Goal: Use online tool/utility: Utilize a website feature to perform a specific function

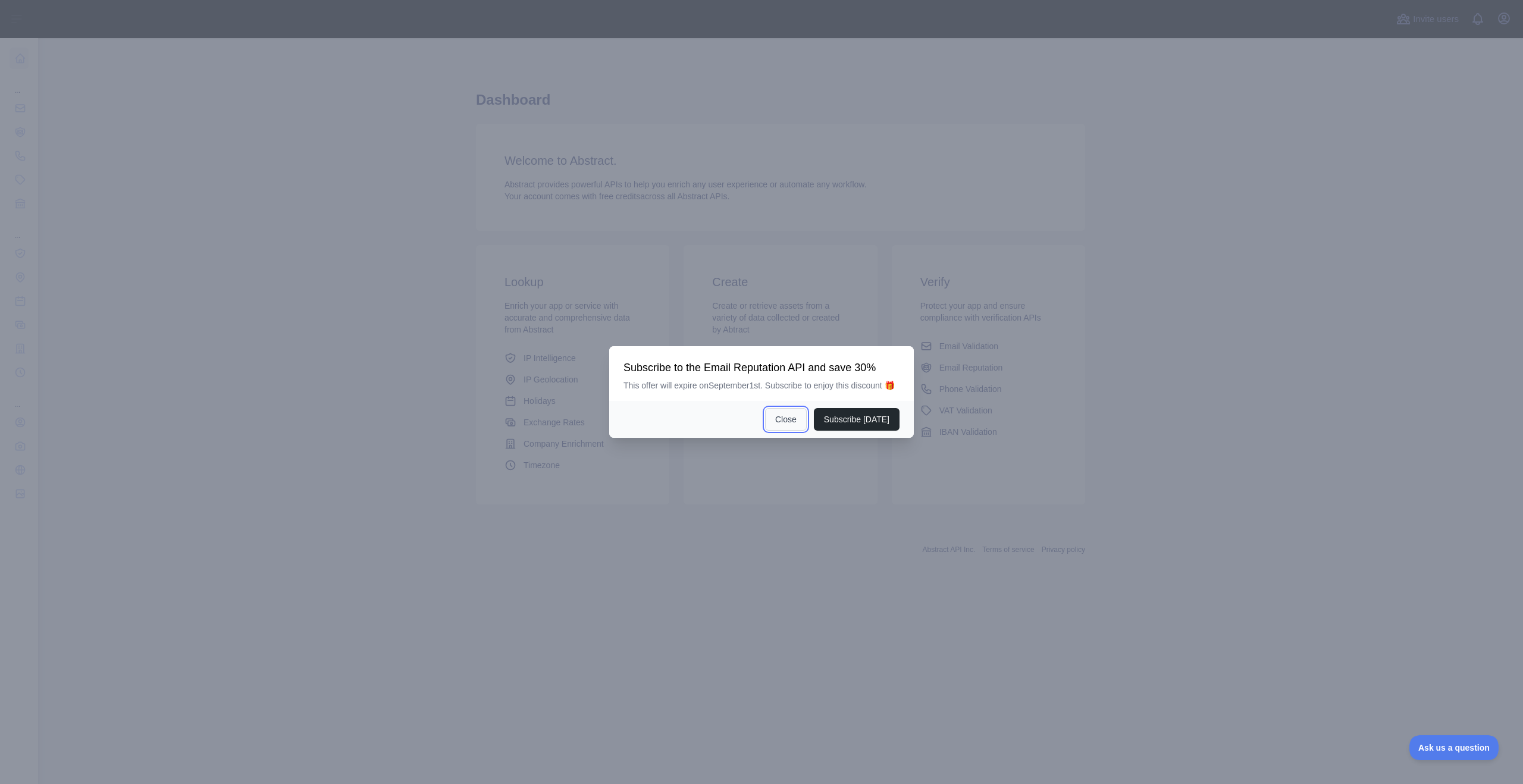
click at [789, 423] on button "Close" at bounding box center [786, 419] width 42 height 22
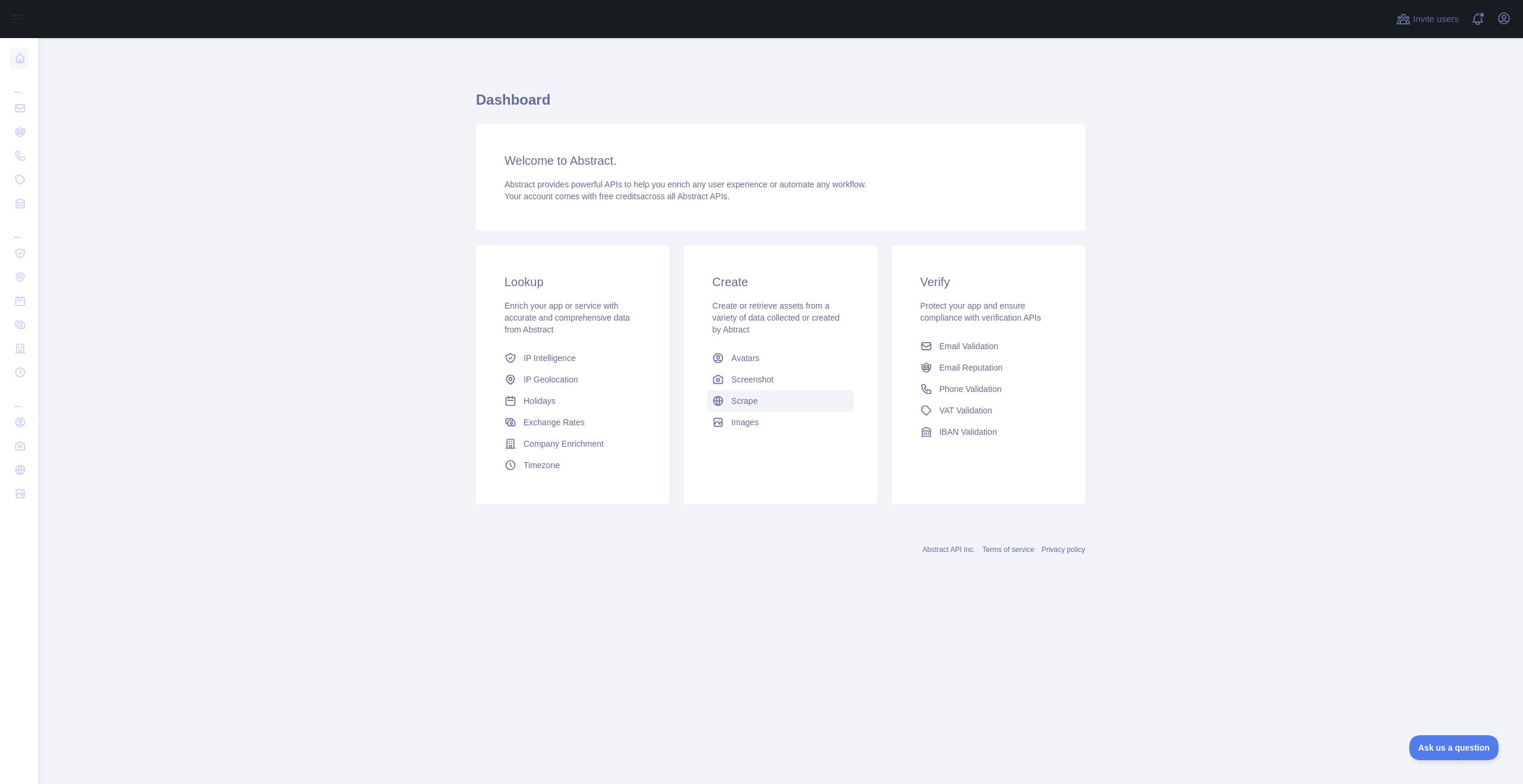
click at [757, 404] on span "Scrape" at bounding box center [744, 400] width 26 height 12
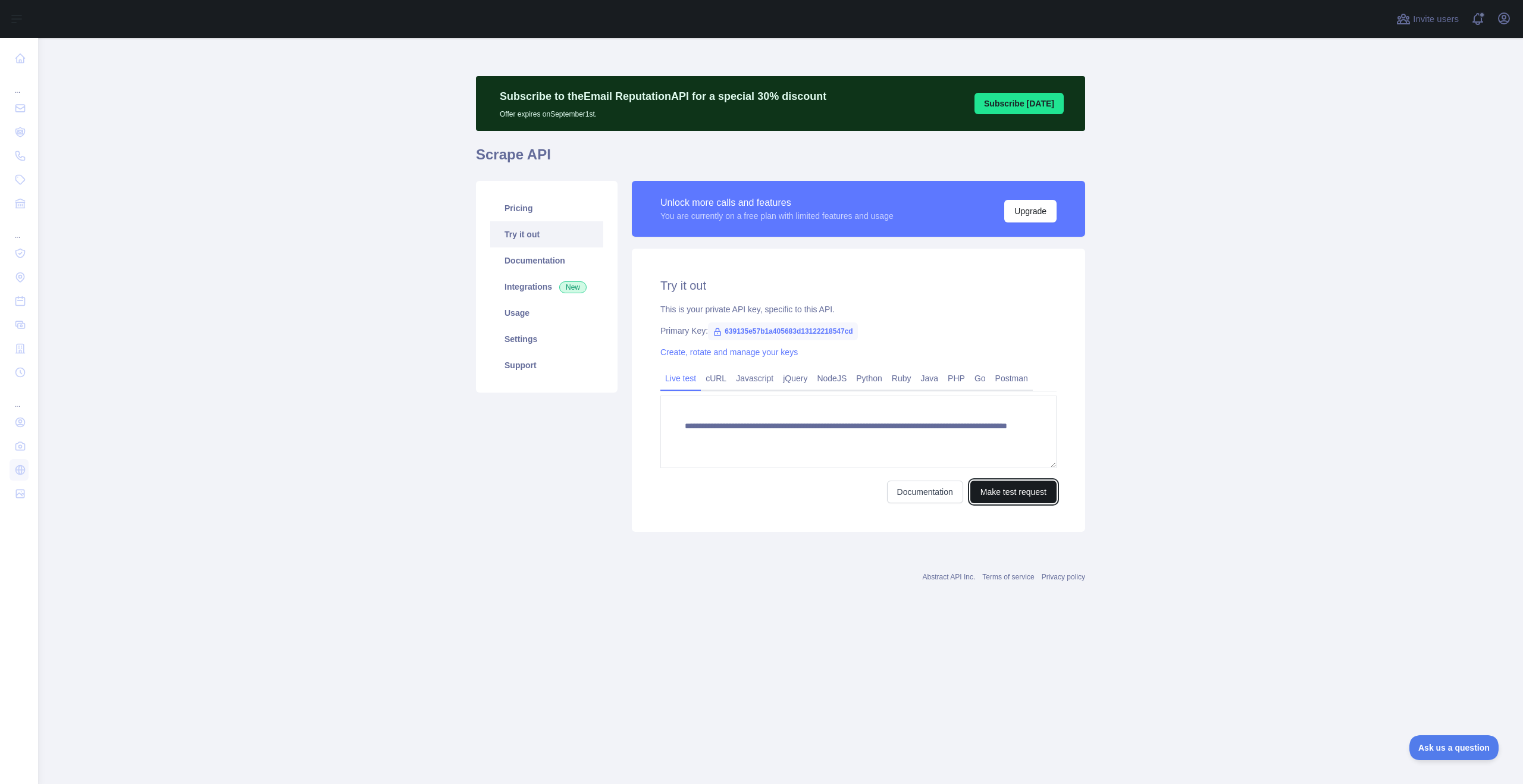
click at [1010, 496] on button "Make test request" at bounding box center [1013, 491] width 86 height 22
